Goal: Find specific page/section: Find specific page/section

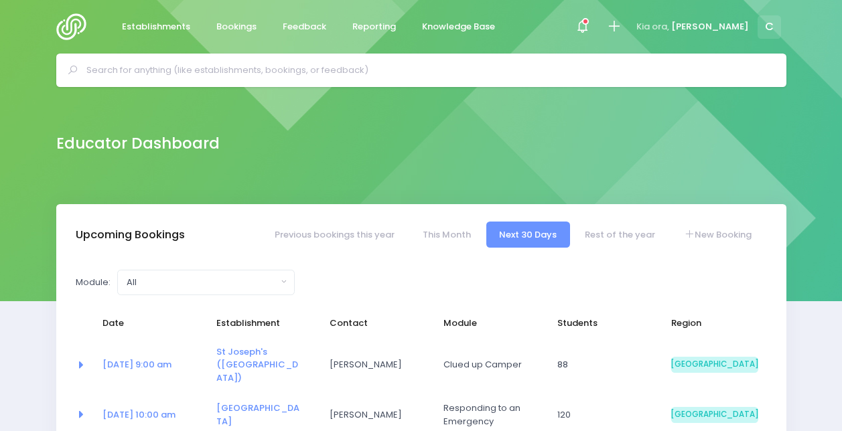
select select "5"
click at [589, 23] on icon at bounding box center [585, 21] width 7 height 7
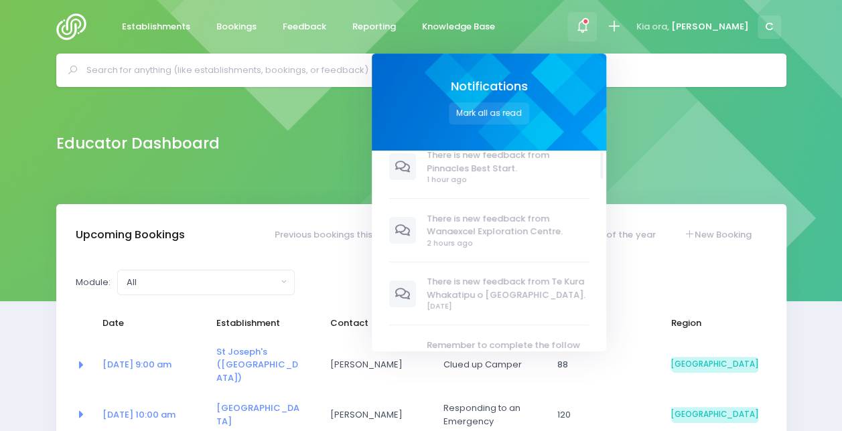
scroll to position [14, 0]
click at [529, 104] on button "Mark all as read" at bounding box center [489, 113] width 80 height 22
click at [382, 78] on input "text" at bounding box center [426, 70] width 681 height 20
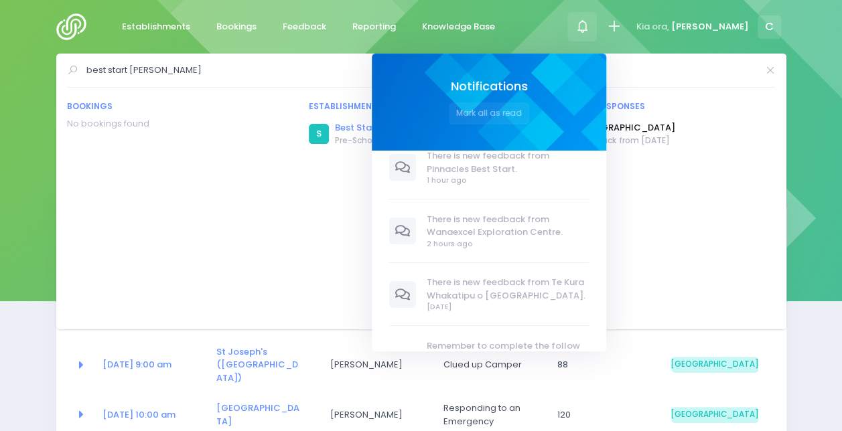
type input "best start alex"
click at [380, 127] on link "Best Start [PERSON_NAME]" at bounding box center [396, 127] width 122 height 13
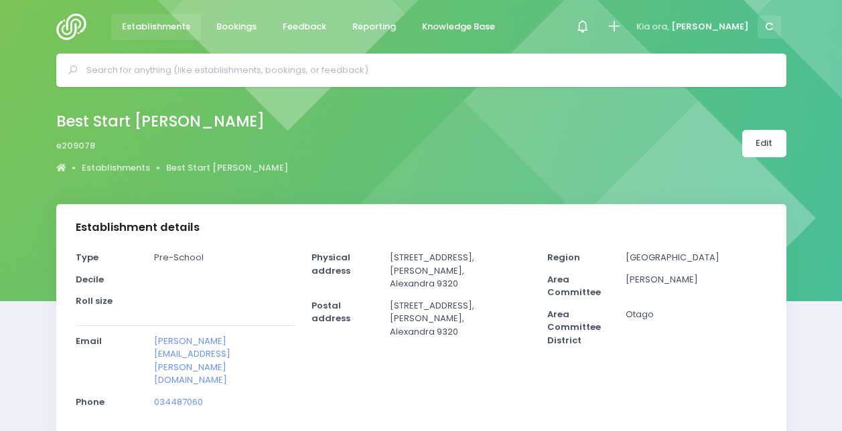
select select "5"
click at [169, 19] on link "Establishments" at bounding box center [156, 27] width 90 height 26
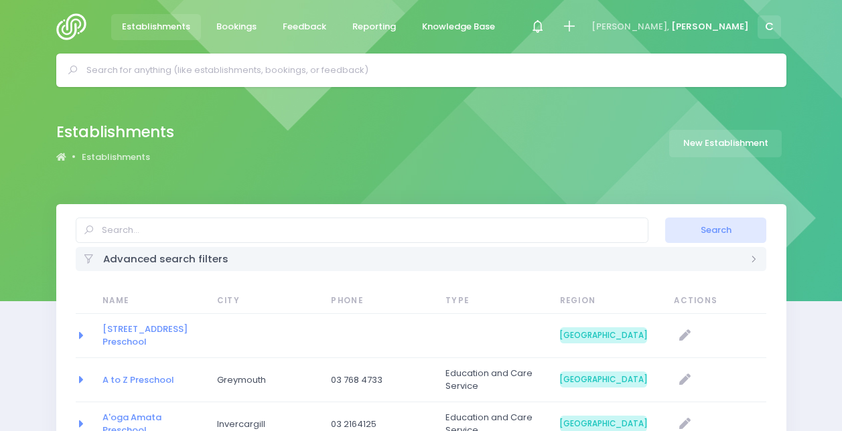
select select "20"
click at [234, 19] on link "Bookings" at bounding box center [237, 27] width 62 height 26
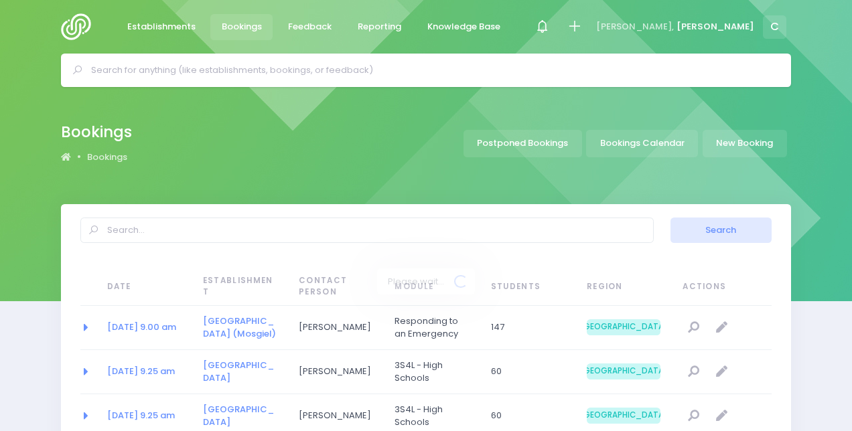
select select "20"
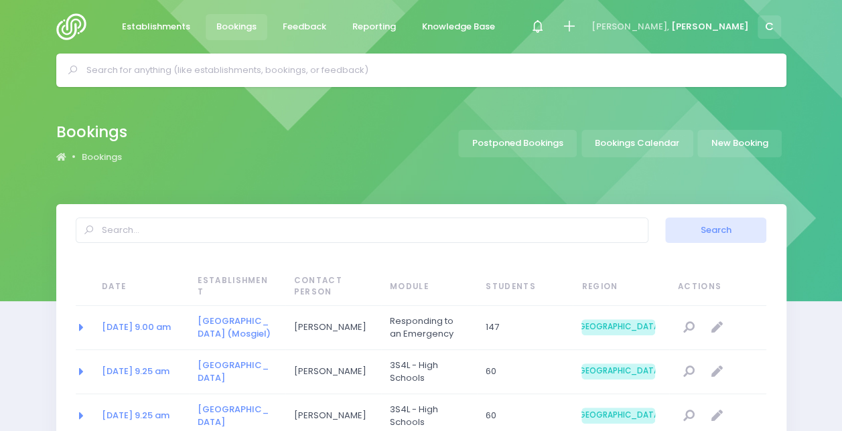
click at [378, 68] on input "text" at bounding box center [426, 70] width 681 height 20
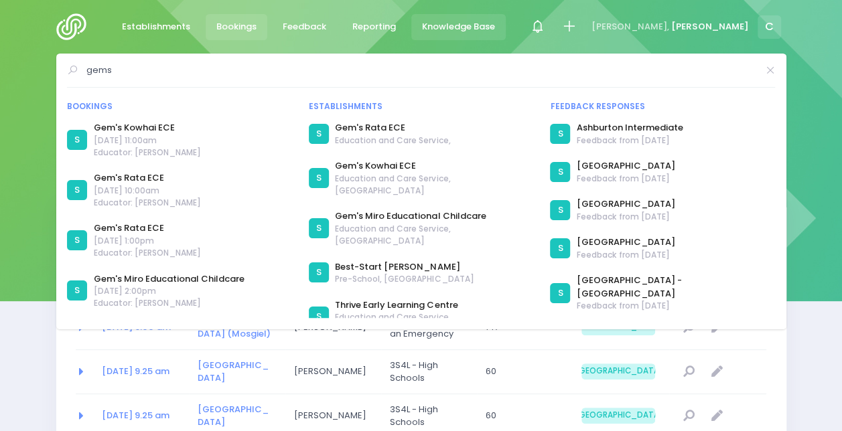
type input "gems"
